Goal: Information Seeking & Learning: Learn about a topic

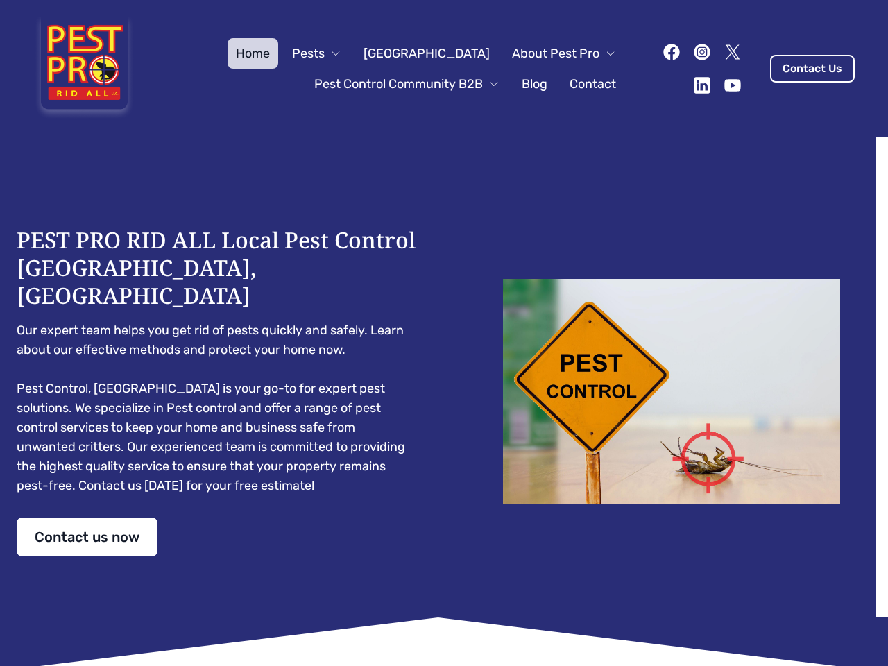
click at [444, 333] on div "PEST PRO RID ALL Local Pest Control [GEOGRAPHIC_DATA], [GEOGRAPHIC_DATA] Our ex…" at bounding box center [444, 391] width 855 height 330
click at [325, 53] on span "Pests" at bounding box center [308, 53] width 33 height 19
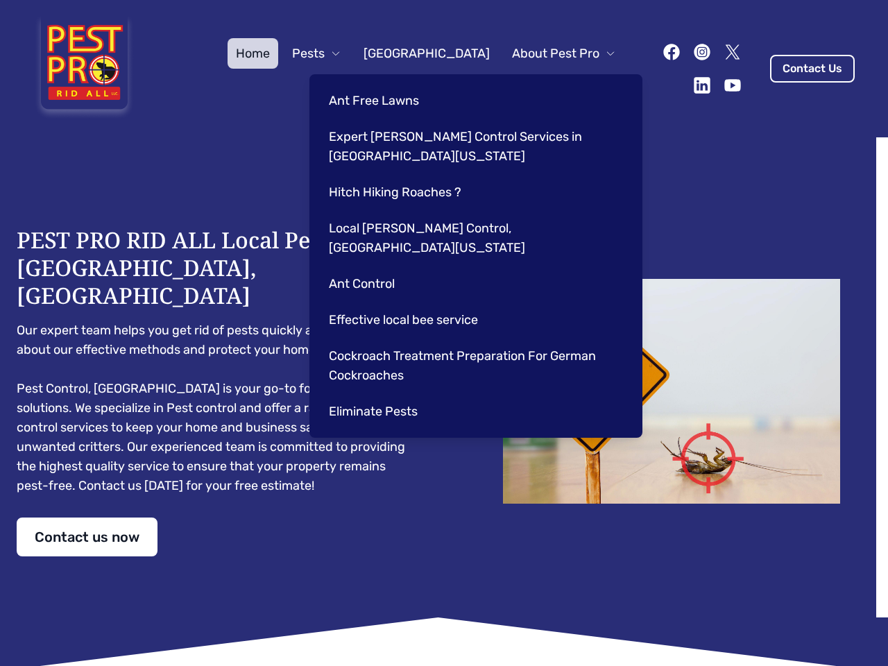
click at [549, 53] on span "About Pest Pro" at bounding box center [555, 53] width 87 height 19
click at [393, 84] on div "Ant Free Lawns Expert [PERSON_NAME] Control Services in [GEOGRAPHIC_DATA] [US_S…" at bounding box center [475, 256] width 333 height 364
